Goal: Task Accomplishment & Management: Complete application form

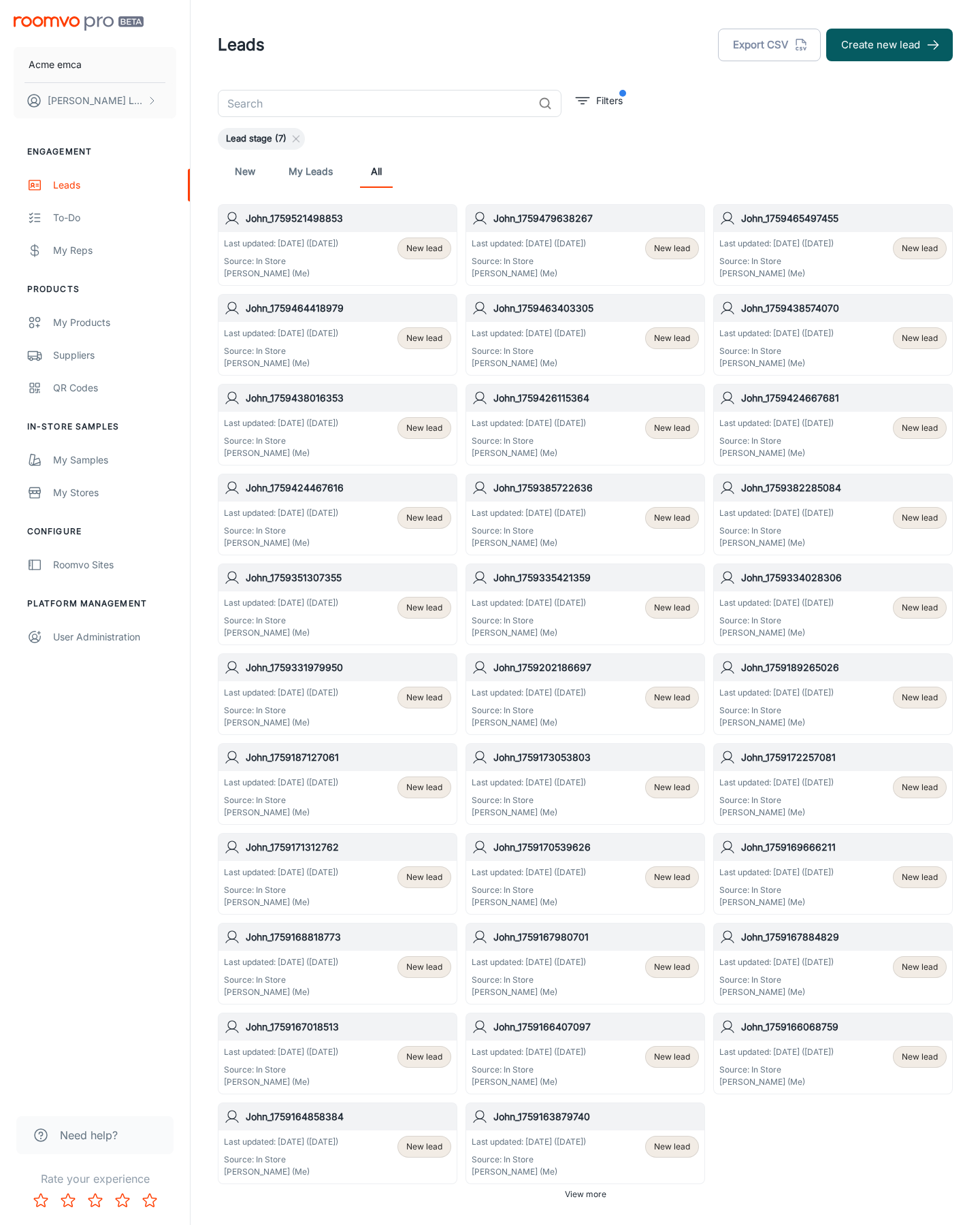
click at [889, 45] on button "Create new lead" at bounding box center [889, 45] width 127 height 33
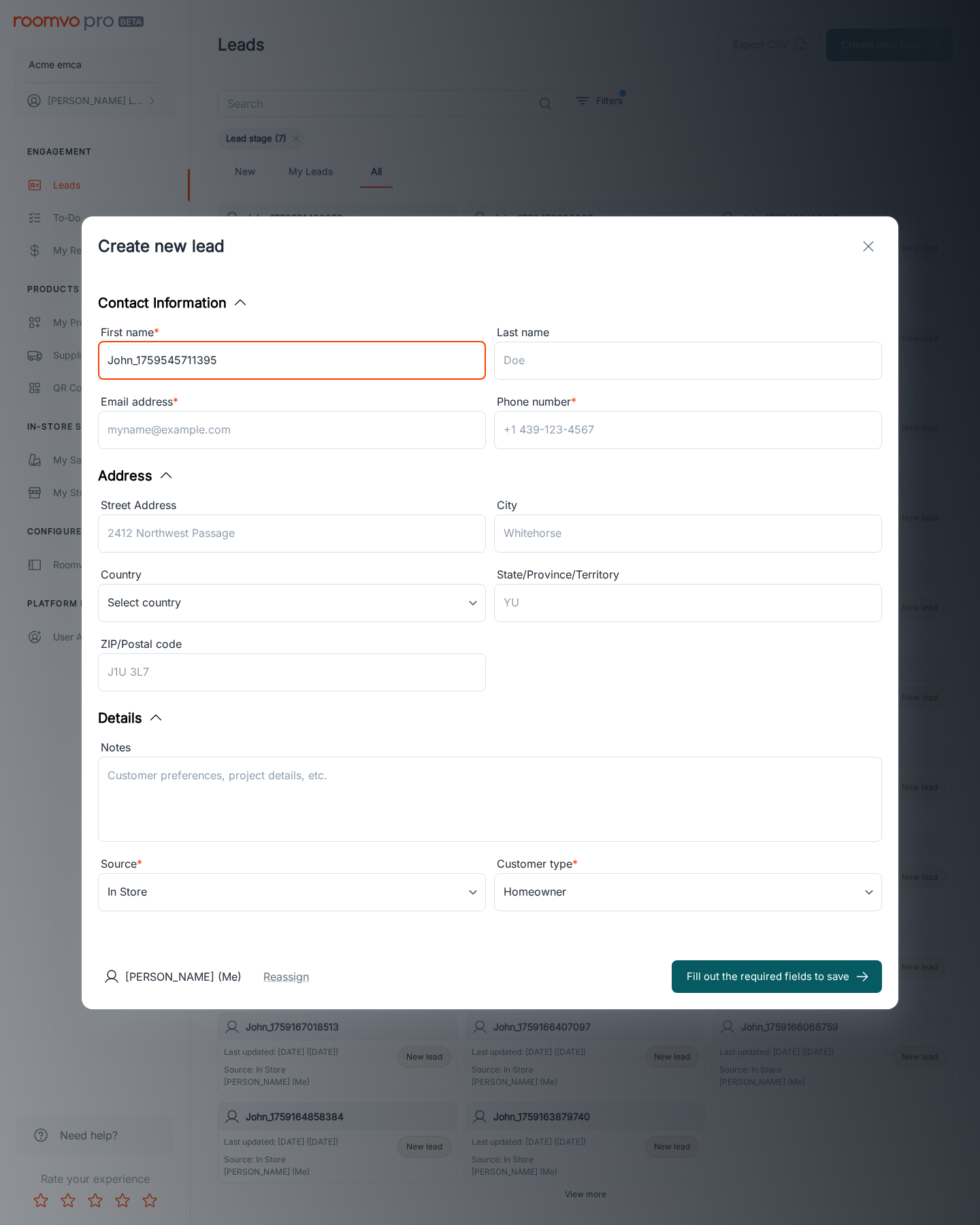
type input "John_1759545711395"
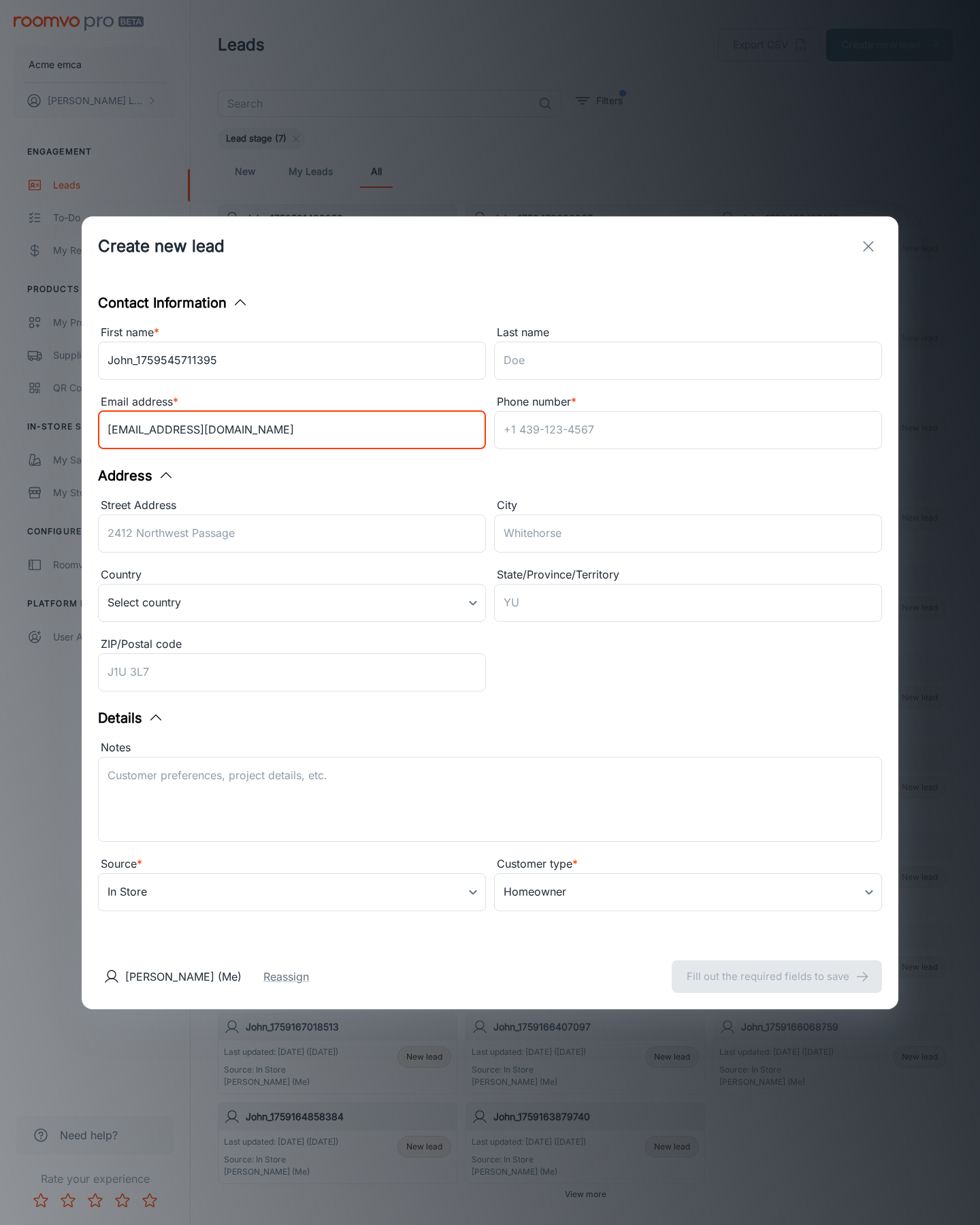
type input "[EMAIL_ADDRESS][DOMAIN_NAME]"
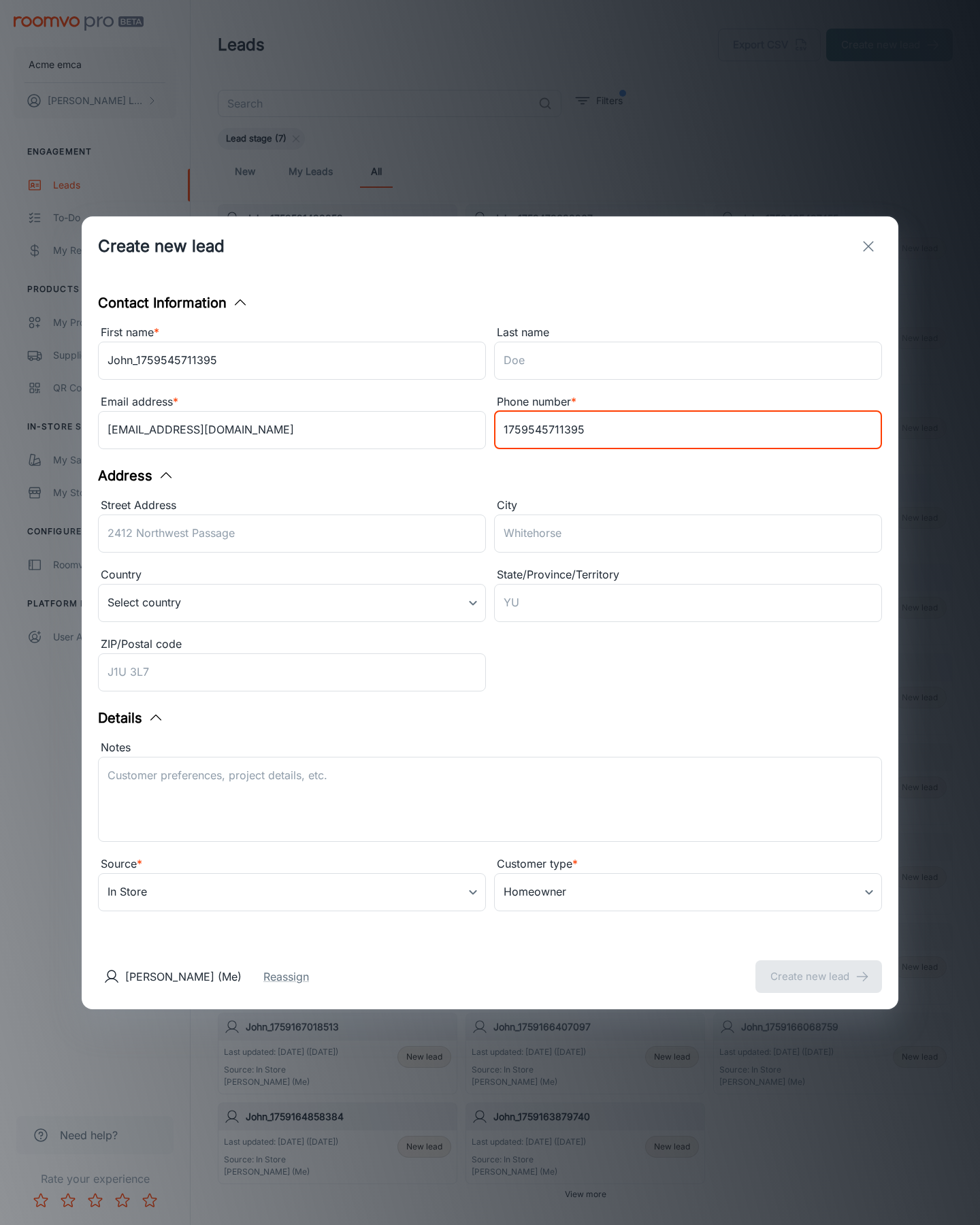
type input "1759545711395"
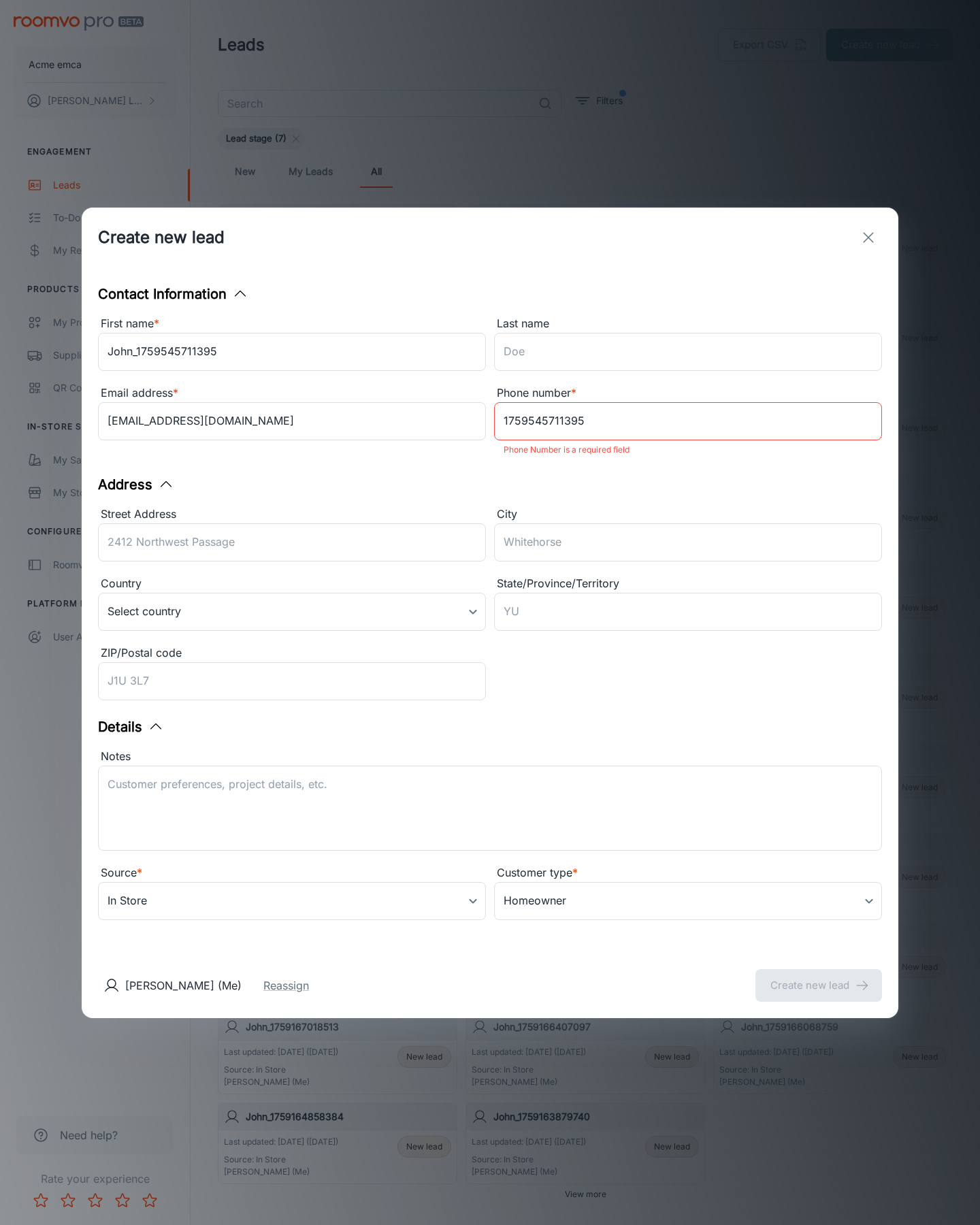
click at [819, 976] on button "Create new lead" at bounding box center [818, 985] width 127 height 33
